Goal: Navigation & Orientation: Find specific page/section

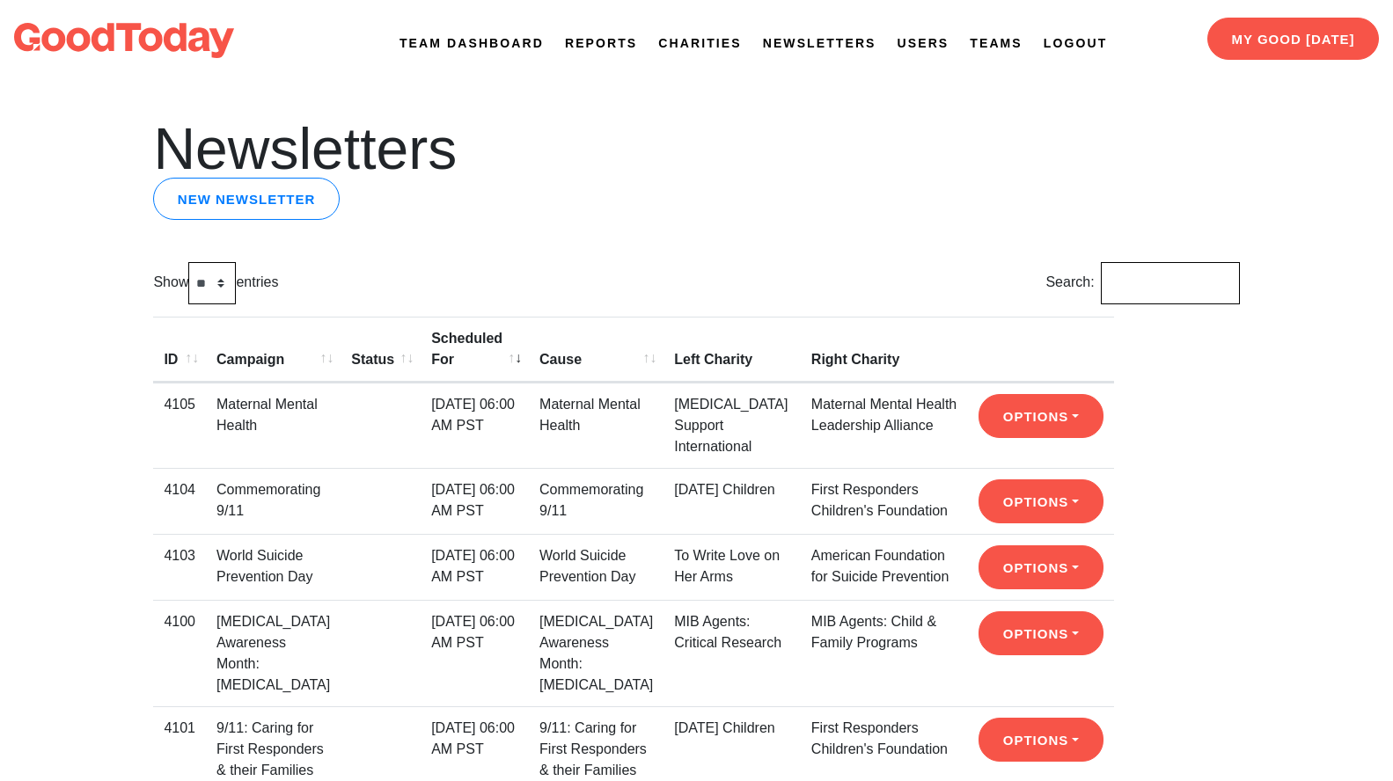
click at [614, 33] on span "Reports" at bounding box center [601, 17] width 72 height 70
click at [611, 42] on link "Reports" at bounding box center [601, 43] width 72 height 18
click at [793, 46] on link "Newsletters" at bounding box center [820, 43] width 114 height 18
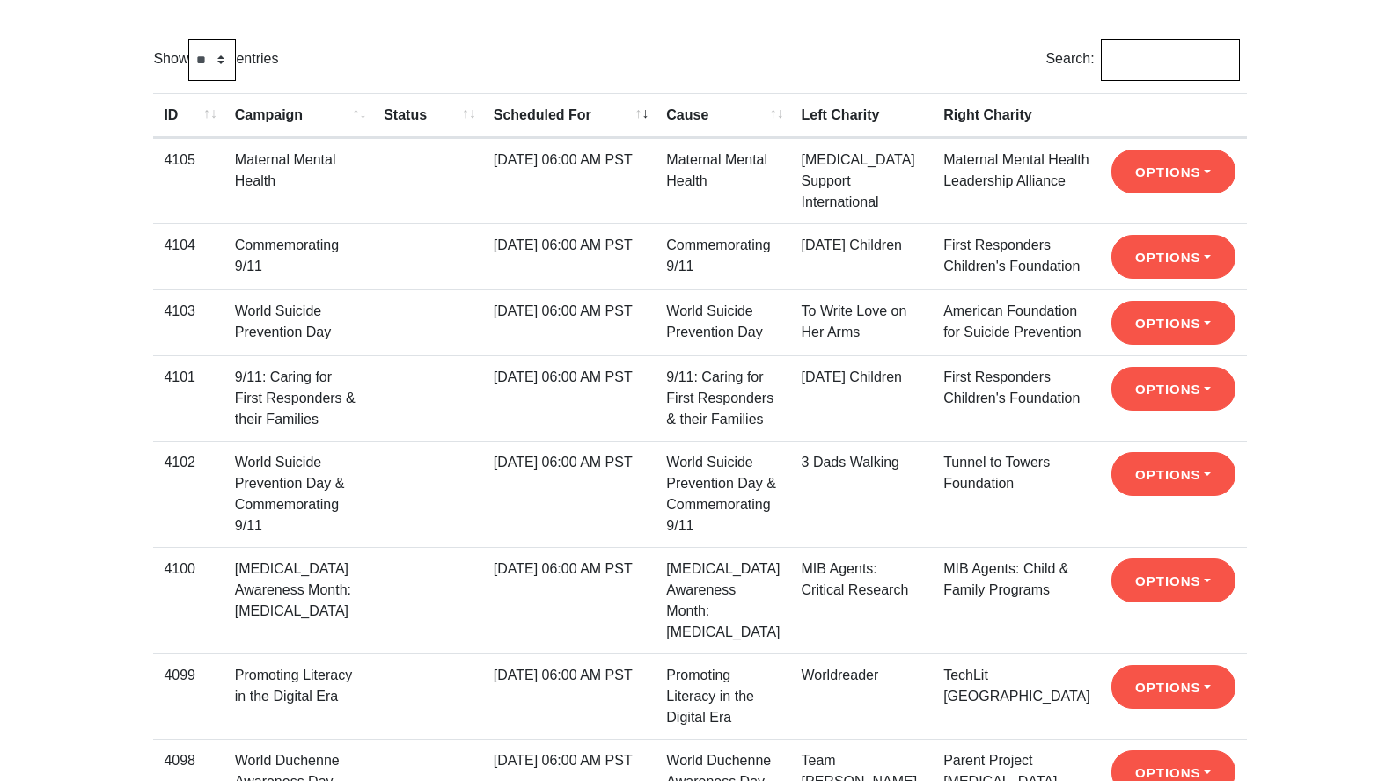
scroll to position [223, 0]
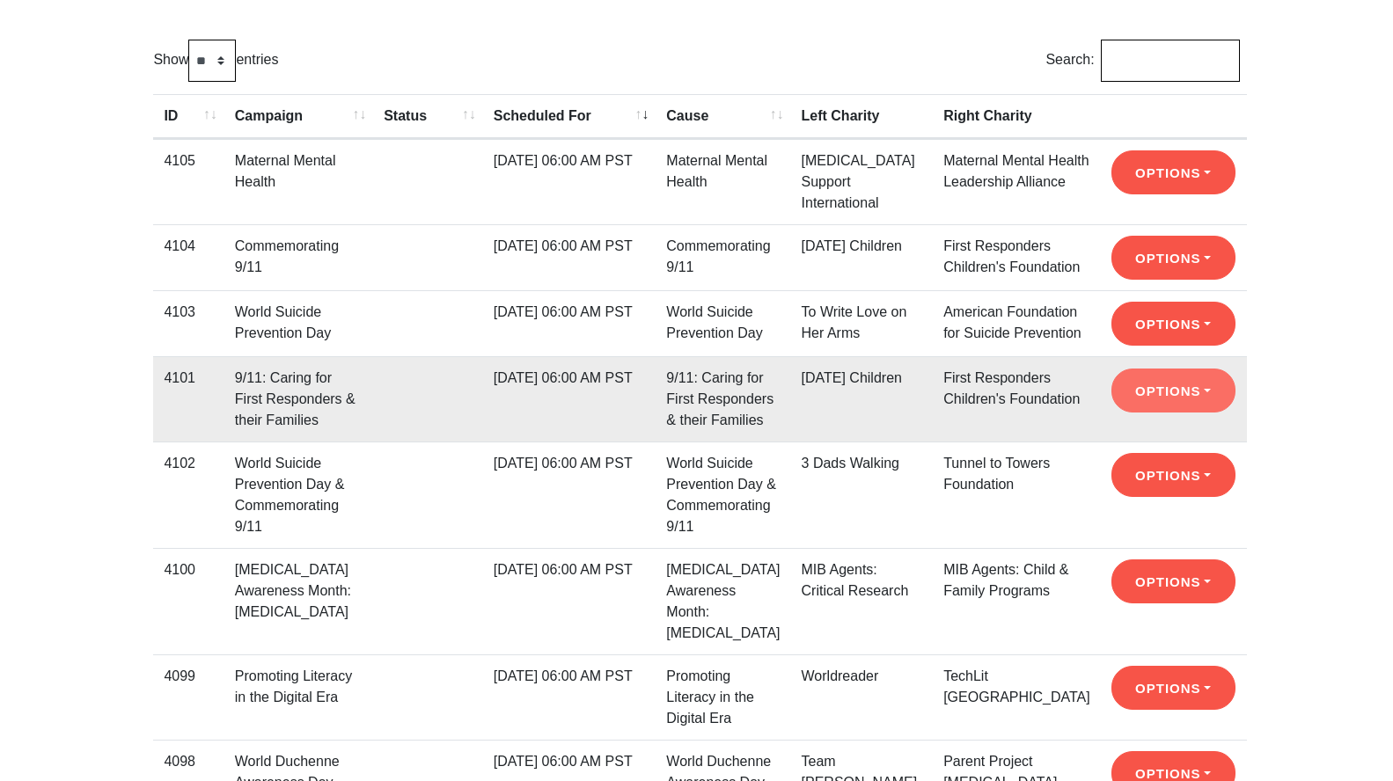
click at [1148, 413] on button "Options" at bounding box center [1173, 391] width 124 height 44
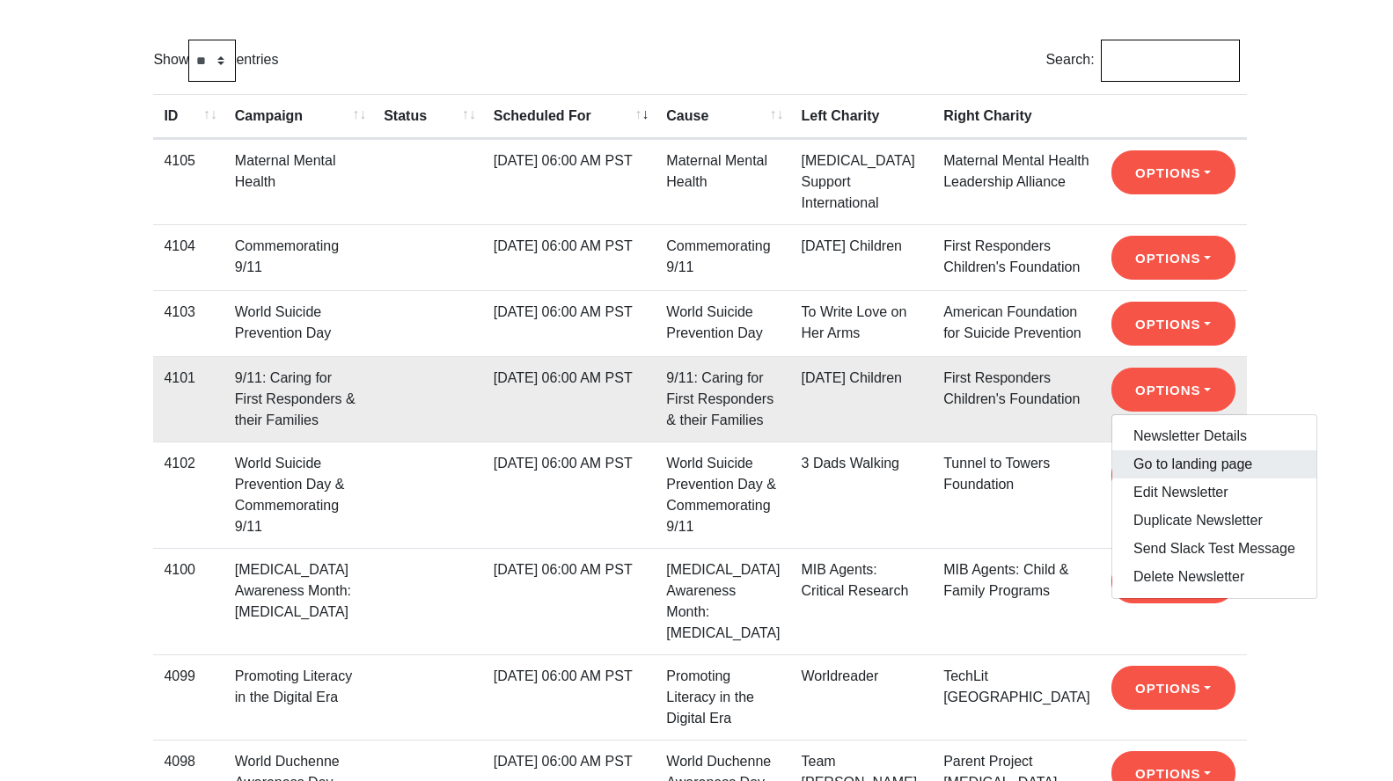
click at [1143, 479] on link "Go to landing page" at bounding box center [1214, 465] width 204 height 28
